Goal: Communication & Community: Ask a question

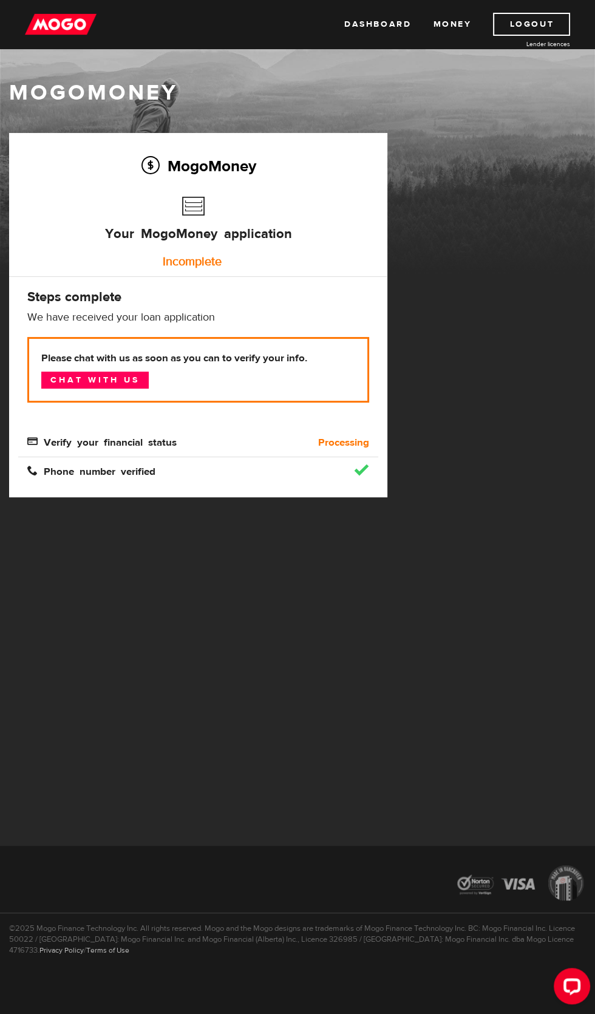
click at [139, 419] on div "Please chat with us as soon as you can to verify your info. Chat with us" at bounding box center [198, 379] width 360 height 84
click at [126, 438] on span "Verify your financial status" at bounding box center [101, 441] width 149 height 10
click at [126, 379] on link "Chat with us" at bounding box center [94, 380] width 107 height 17
